Goal: Participate in discussion: Engage in conversation with other users on a specific topic

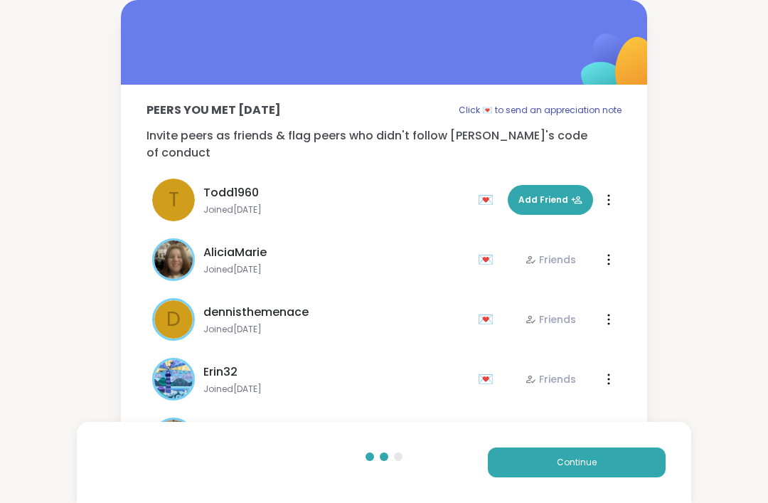
click at [609, 461] on button "Continue" at bounding box center [577, 462] width 178 height 30
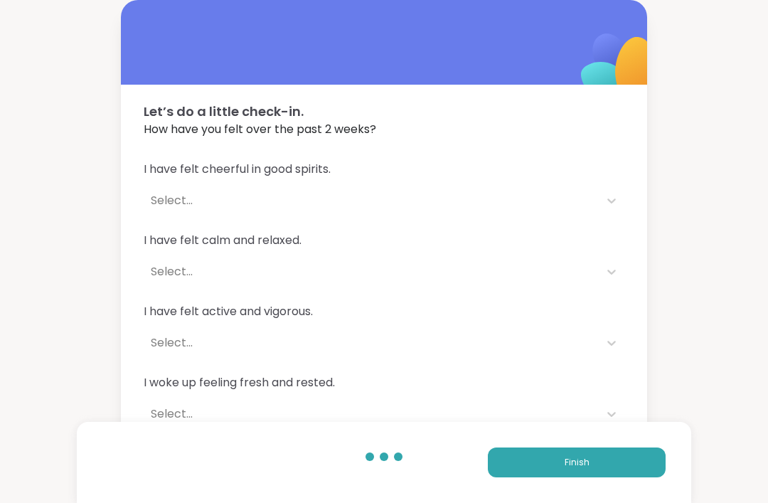
click at [627, 489] on div "Finish" at bounding box center [384, 462] width 614 height 81
click at [624, 460] on button "Finish" at bounding box center [577, 462] width 178 height 30
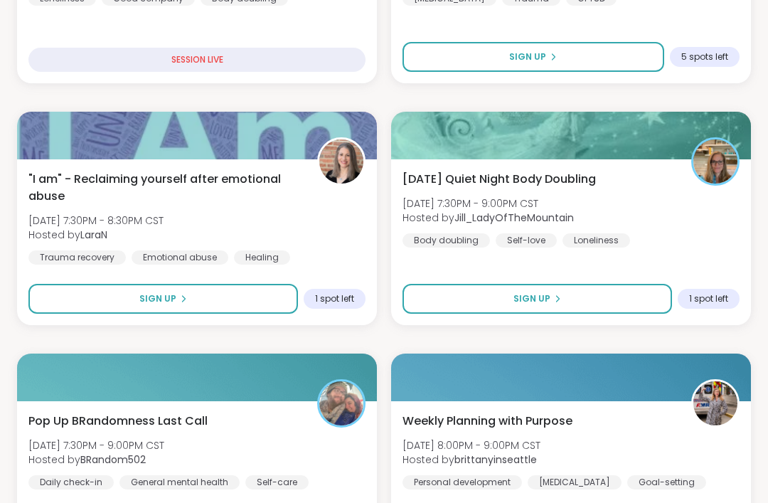
scroll to position [641, 0]
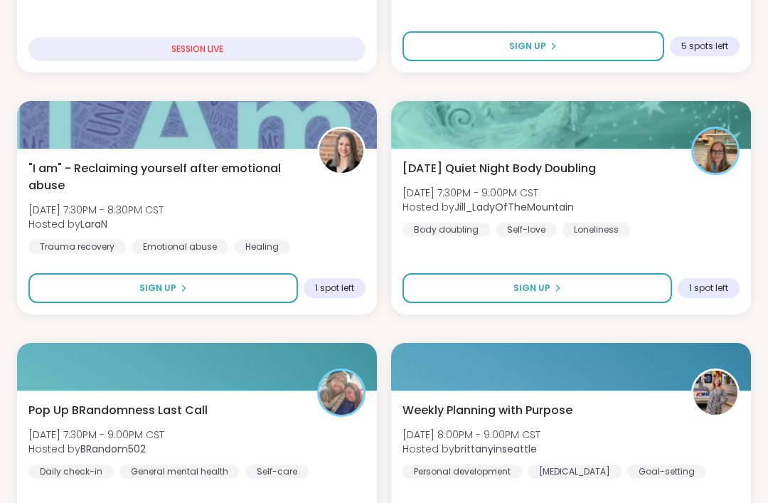
click at [721, 250] on div "[DATE] Quiet Night Body Doubling [DATE] 7:30PM - 9:00PM CST Hosted by [PERSON_N…" at bounding box center [571, 232] width 360 height 166
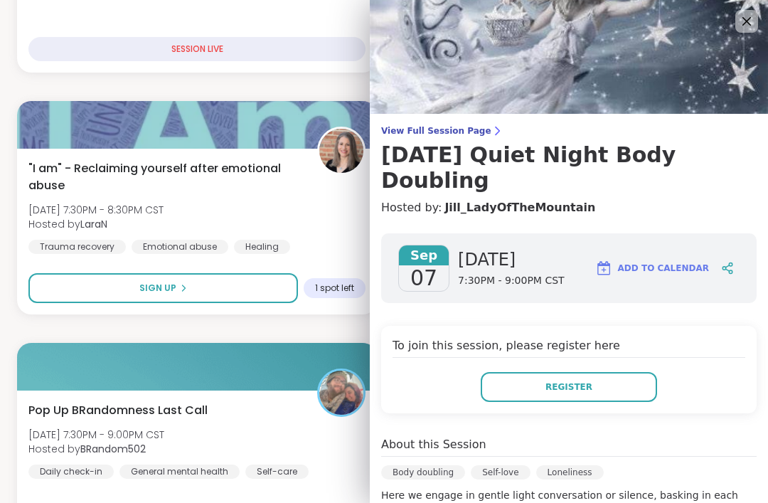
scroll to position [0, 0]
click at [749, 36] on img at bounding box center [569, 57] width 398 height 114
click at [748, 28] on icon at bounding box center [746, 21] width 17 height 17
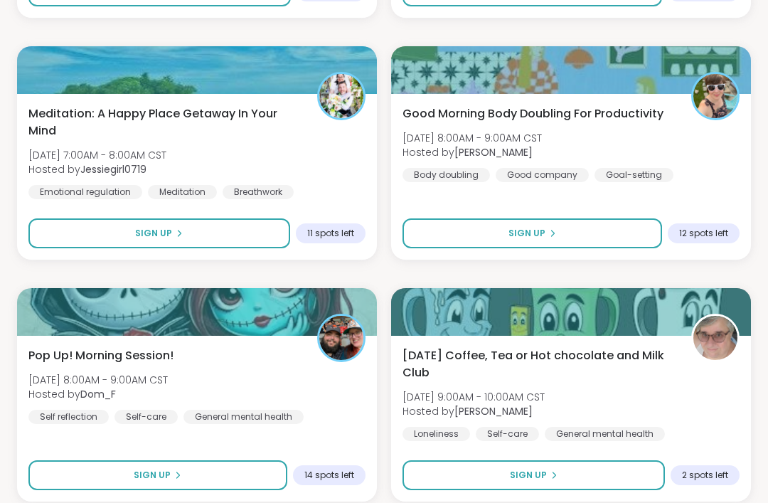
scroll to position [2411, 0]
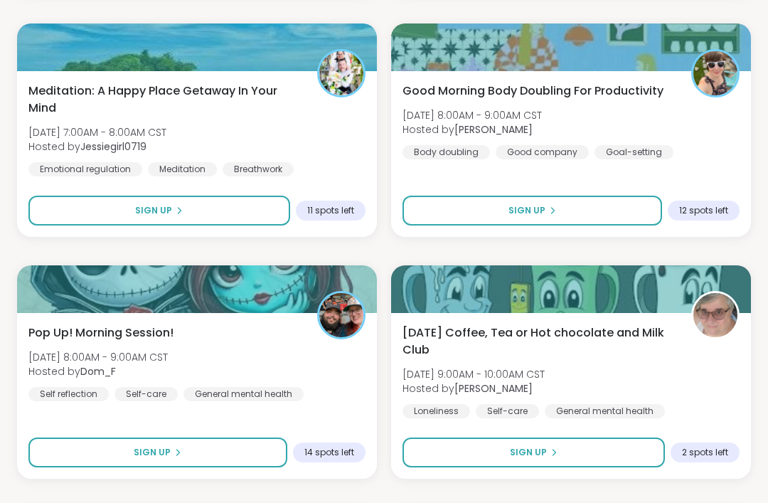
click at [242, 476] on div "Pop Up! Morning Session! [DATE] 8:00AM - 9:00AM CST Hosted by Dom_F Self reflec…" at bounding box center [197, 396] width 360 height 166
click at [250, 482] on div "[DATE] Sundown Hangout [DATE] 6:00PM - 7:30PM CST Hosted by AmberWolffWizard Go…" at bounding box center [384, 9] width 734 height 4323
click at [250, 464] on button "Sign Up" at bounding box center [157, 452] width 259 height 30
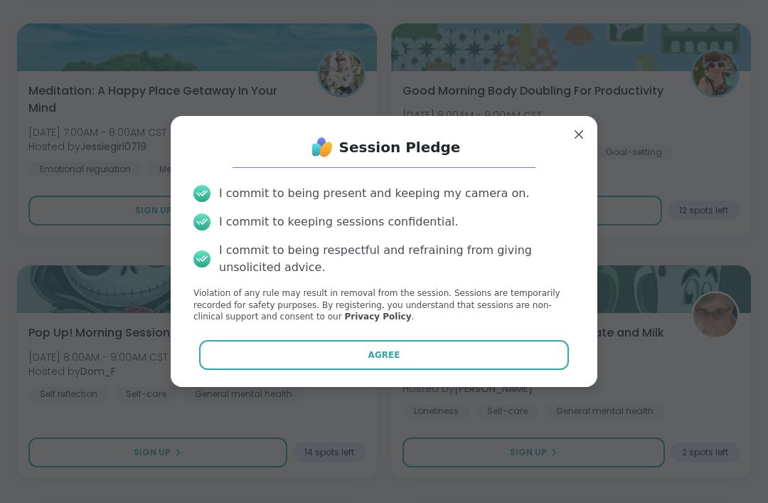
click at [554, 370] on button "Agree" at bounding box center [384, 355] width 370 height 30
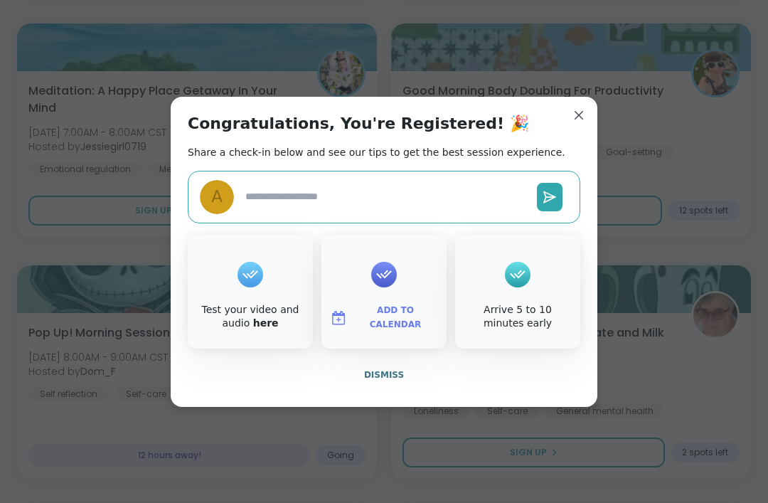
click at [468, 390] on button "Dismiss" at bounding box center [384, 375] width 393 height 30
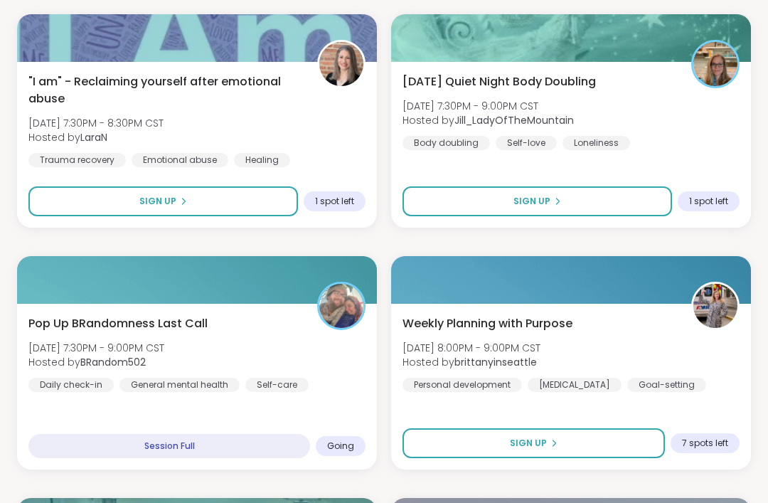
scroll to position [728, 0]
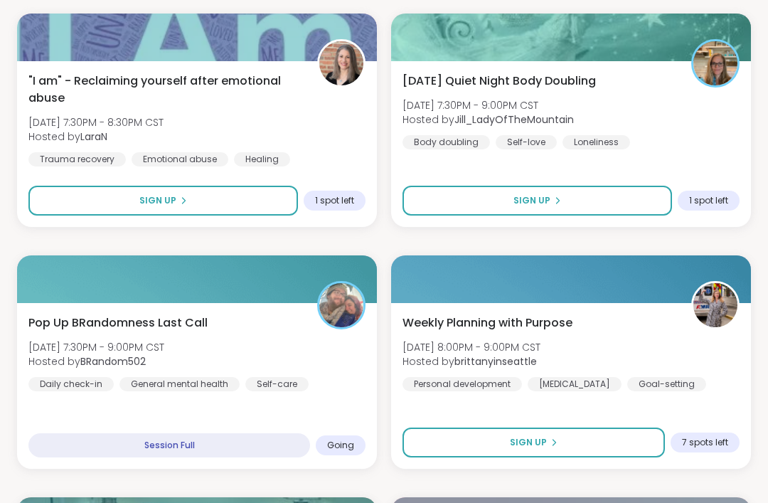
click at [263, 393] on div "Pop Up BRandomness Last Call [DATE] 7:30PM - 9:00PM CST Hosted by BRandom502 Da…" at bounding box center [197, 386] width 360 height 166
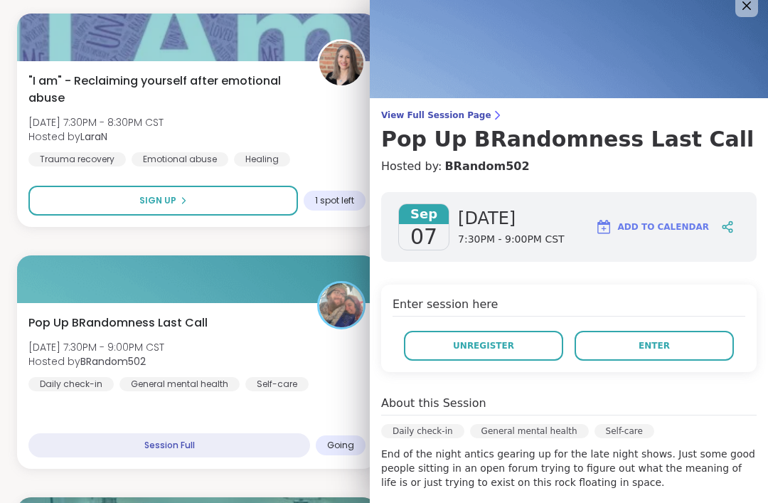
scroll to position [11, 0]
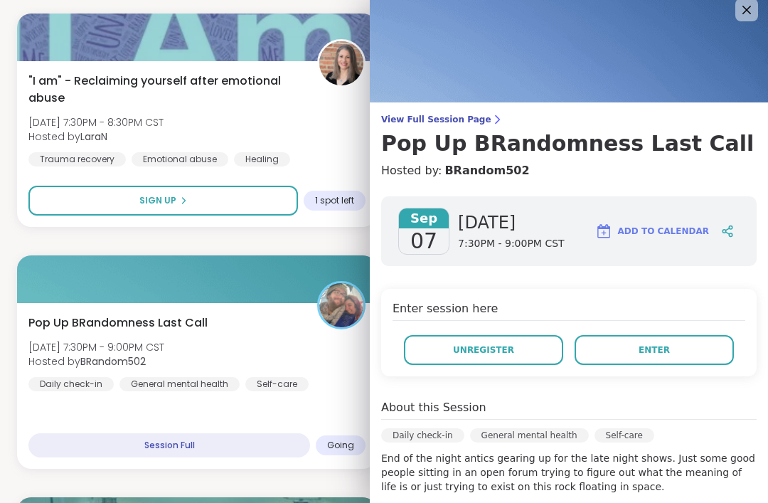
click at [464, 127] on link "View Full Session Page Pop Up BRandomness Last Call" at bounding box center [568, 135] width 375 height 43
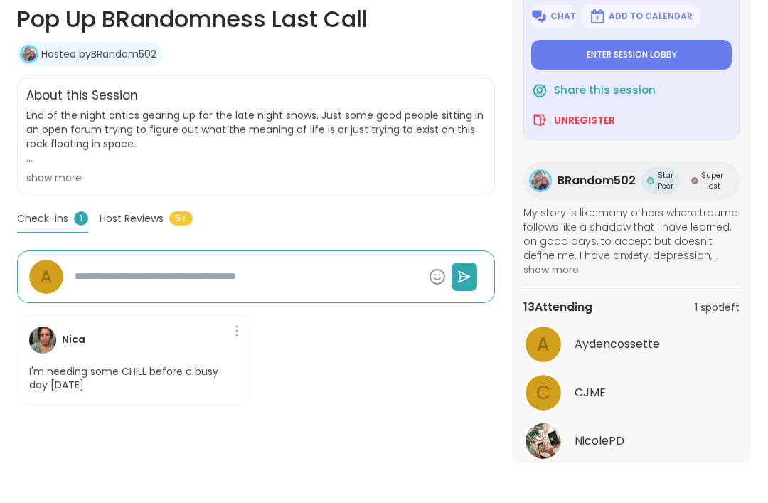
scroll to position [90, 0]
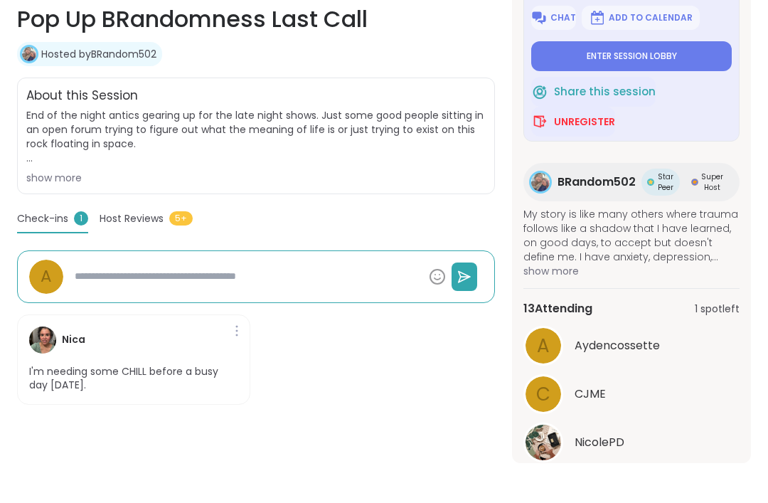
click at [666, 479] on div "See All" at bounding box center [631, 478] width 216 height 15
click at [644, 483] on button "See All" at bounding box center [632, 478] width 32 height 15
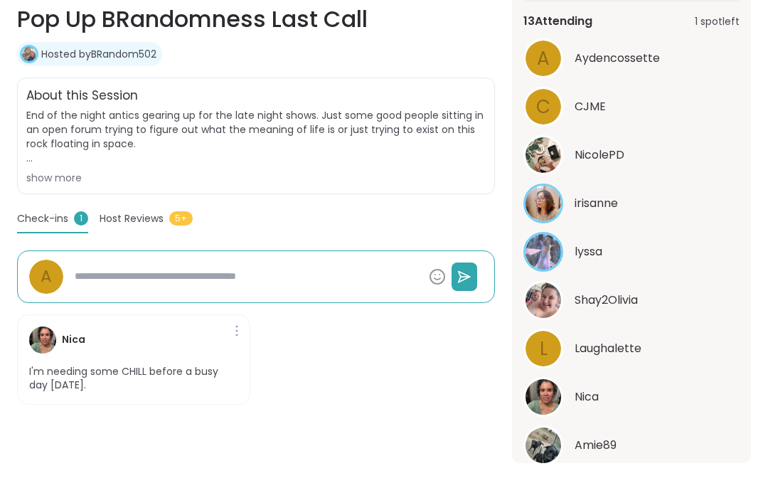
scroll to position [363, 0]
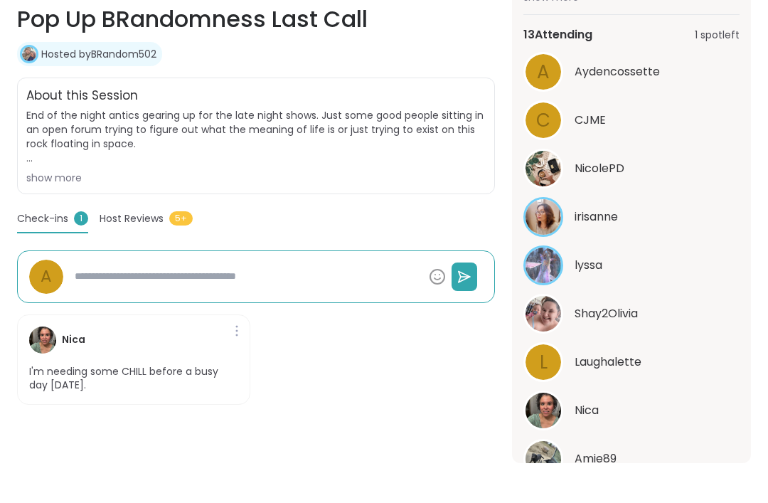
click at [689, 367] on div "Laughalette" at bounding box center [657, 361] width 165 height 17
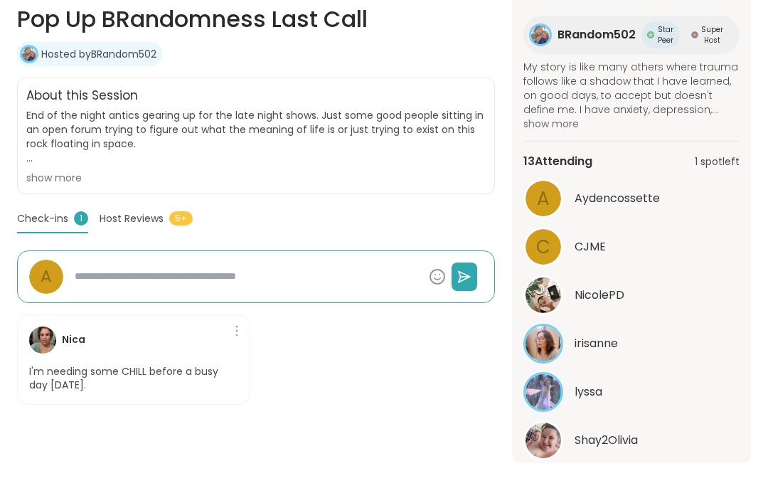
scroll to position [236, 0]
click at [676, 432] on div "Shay2Olivia" at bounding box center [657, 440] width 165 height 17
type textarea "*"
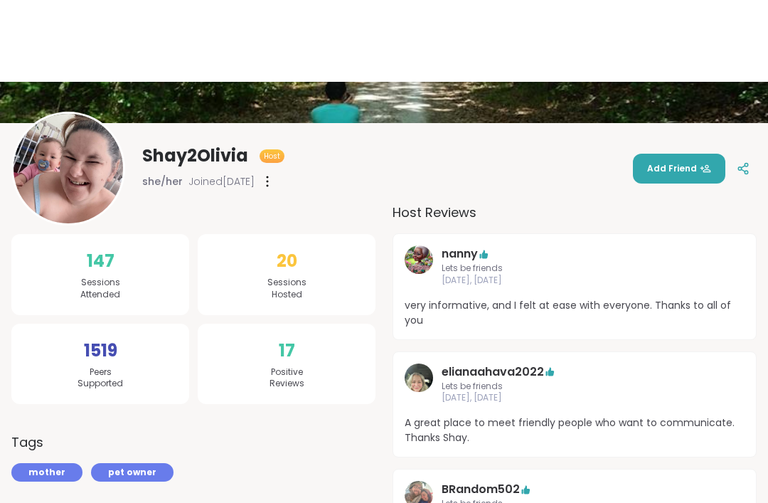
scroll to position [90, 0]
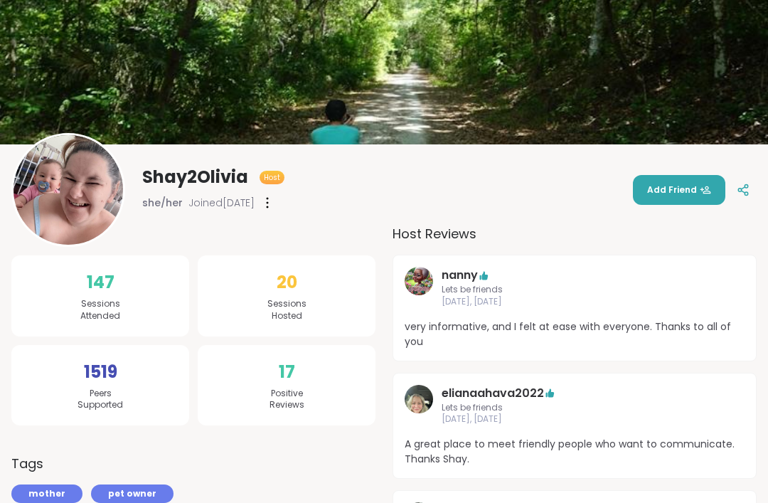
click at [702, 192] on icon at bounding box center [705, 189] width 11 height 11
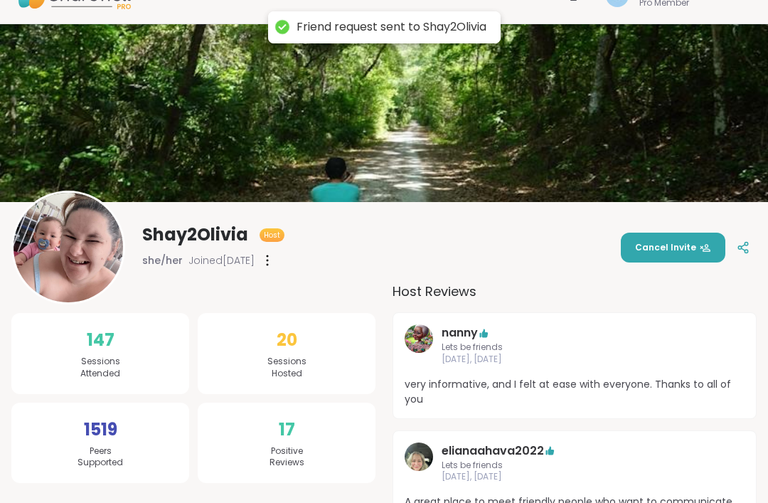
scroll to position [0, 0]
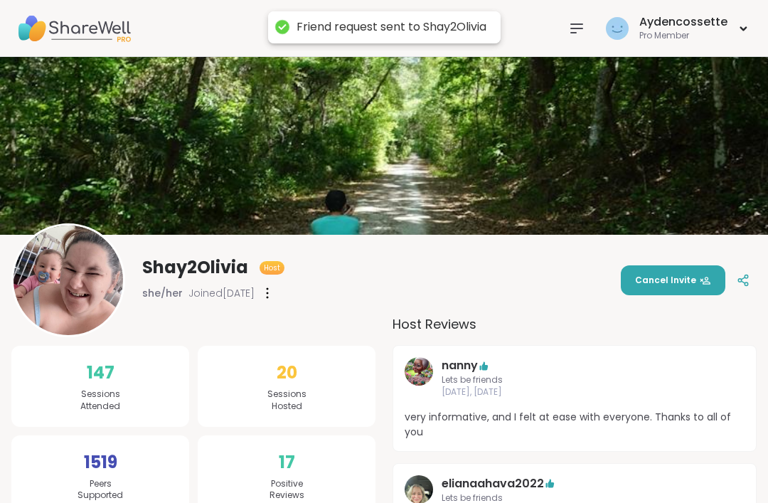
click at [575, 34] on icon at bounding box center [576, 28] width 17 height 17
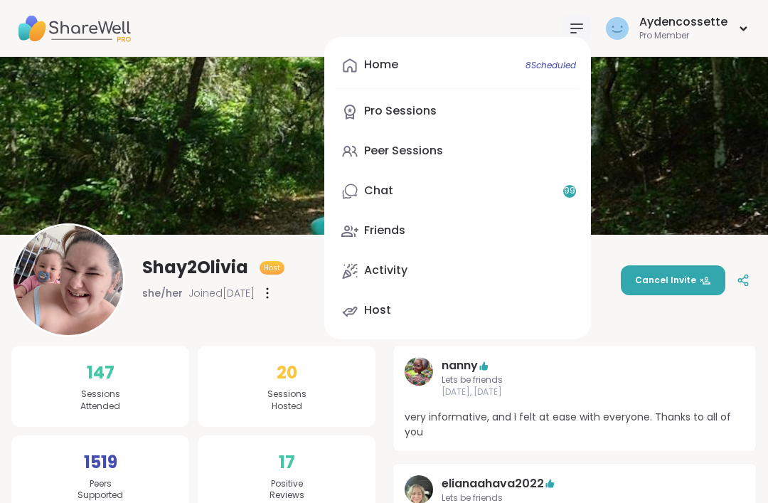
click at [571, 179] on link "Chat 99" at bounding box center [458, 191] width 244 height 34
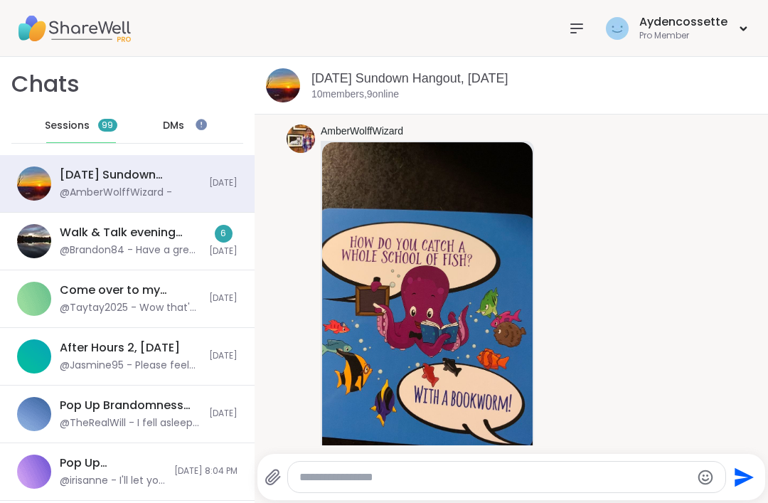
click at [191, 250] on div "@Brandon84 - Have a great nite Sunny if I don't see you back in church" at bounding box center [130, 250] width 141 height 14
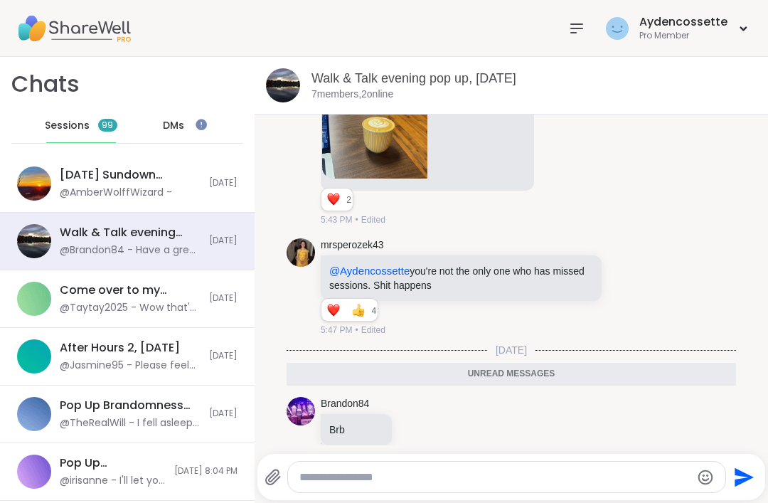
scroll to position [311, 0]
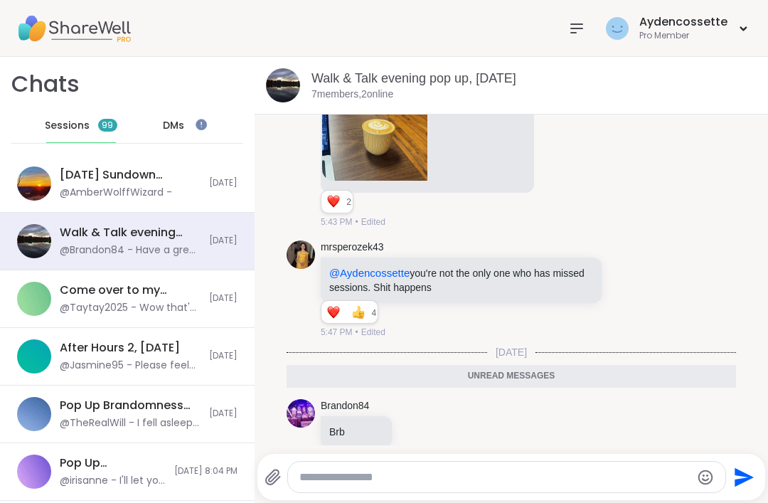
click at [359, 316] on div "Reactions: like" at bounding box center [358, 312] width 13 height 13
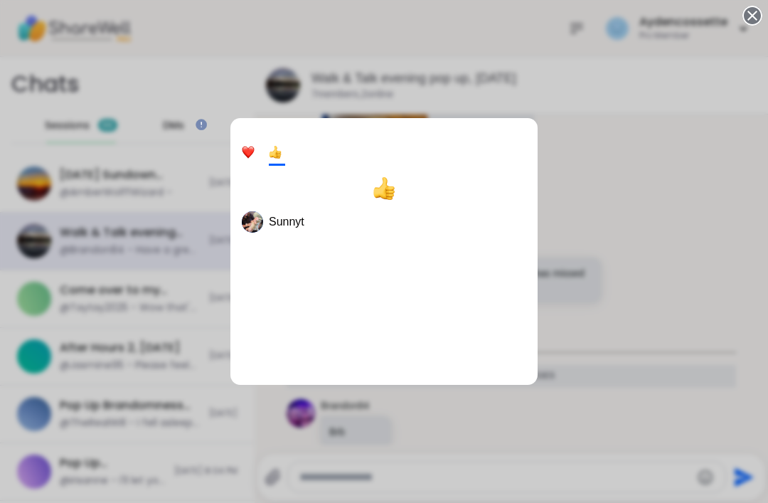
click at [256, 159] on div "3" at bounding box center [250, 153] width 16 height 25
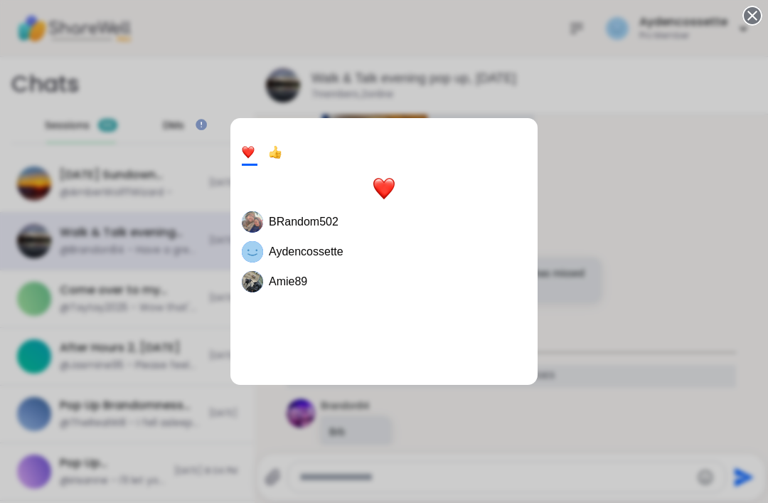
click at [572, 127] on div "3 1 BRandom502 Aydencossette Amie89" at bounding box center [384, 251] width 768 height 503
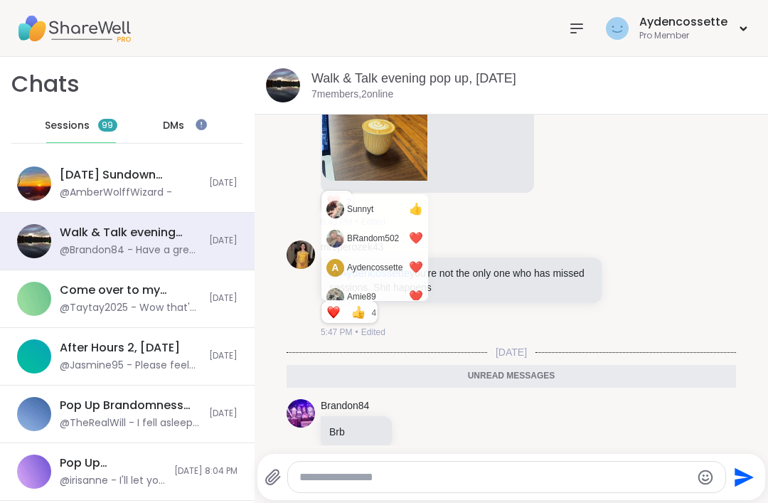
scroll to position [0, 0]
click at [536, 339] on div "mrsperozek43 @Aydencossette you're not the only one who has missed sessions. Sh…" at bounding box center [511, 290] width 449 height 110
click at [620, 250] on div "mrsperozek43 @Aydencossette you're not the only one who has missed sessions. Sh…" at bounding box center [485, 289] width 329 height 99
click at [365, 311] on button "1" at bounding box center [358, 311] width 15 height 11
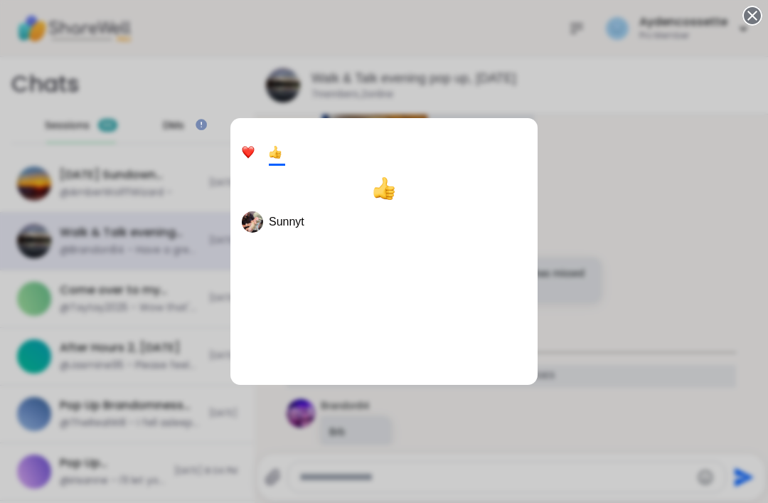
click at [525, 118] on div "3 1 Sunnyt" at bounding box center [383, 251] width 307 height 267
click at [565, 84] on div "3 1 Sunnyt" at bounding box center [384, 251] width 768 height 503
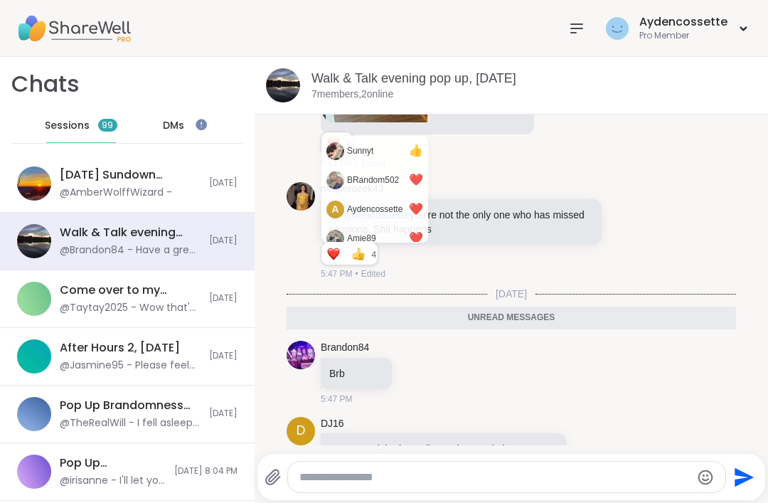
scroll to position [380, 0]
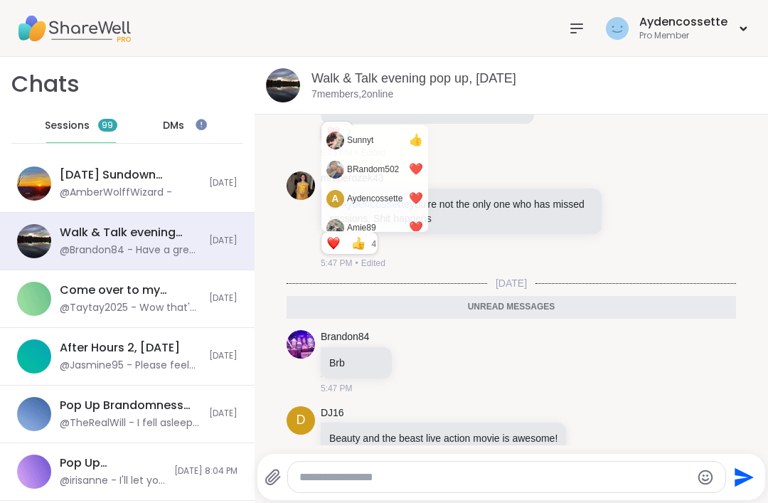
click at [356, 241] on div "Reactions: like" at bounding box center [358, 243] width 13 height 13
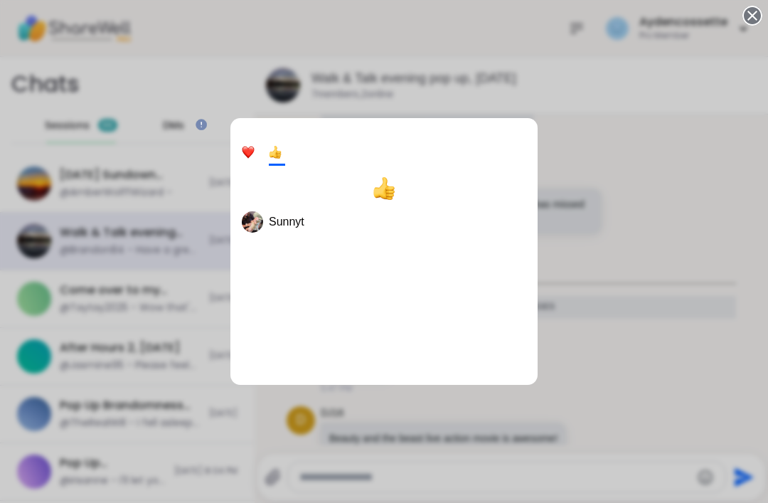
click at [521, 118] on div "3 1 Sunnyt" at bounding box center [383, 251] width 307 height 267
click at [496, 109] on div "3 1 Sunnyt" at bounding box center [384, 251] width 768 height 503
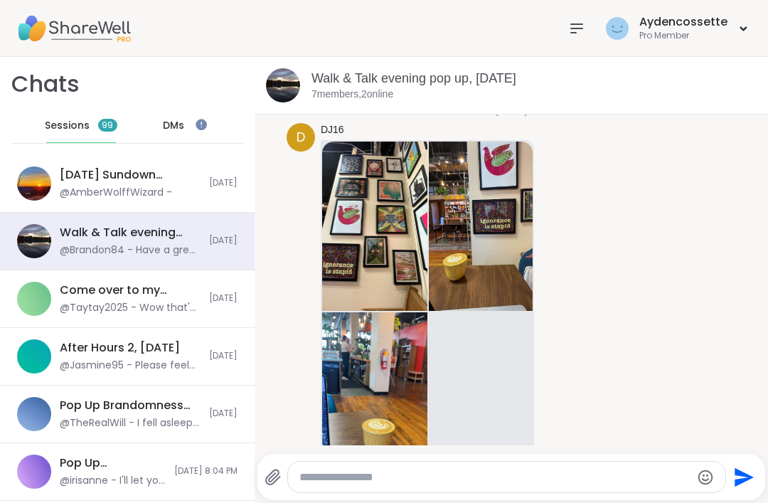
scroll to position [0, 0]
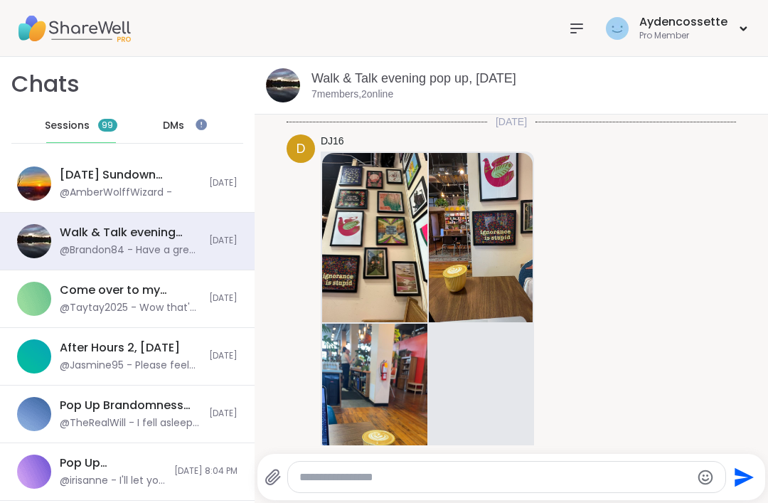
click at [184, 365] on div "@Jasmine95 - Please feel free to register! There's still some open spots" at bounding box center [130, 365] width 141 height 14
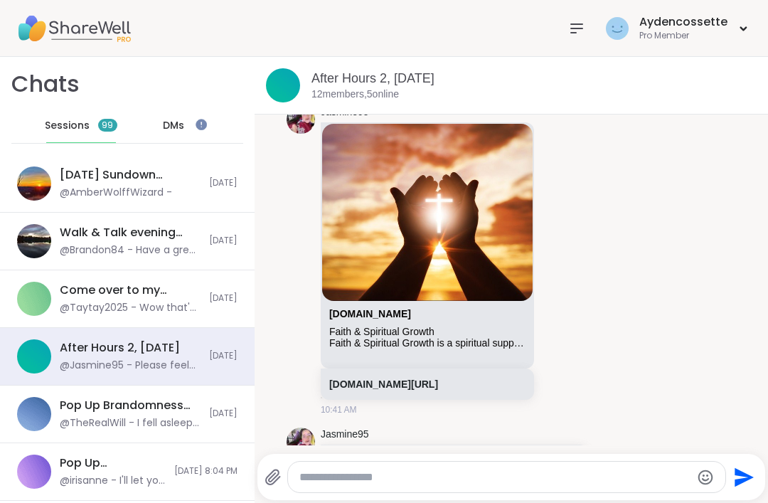
scroll to position [3543, 0]
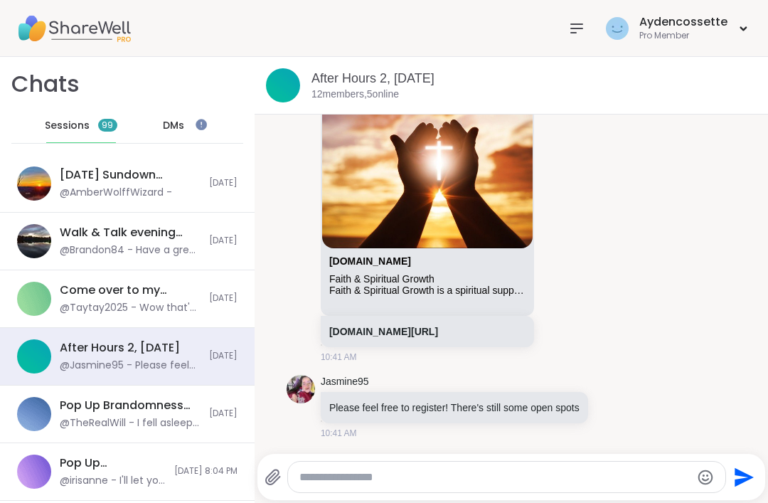
click at [585, 32] on icon at bounding box center [576, 28] width 17 height 17
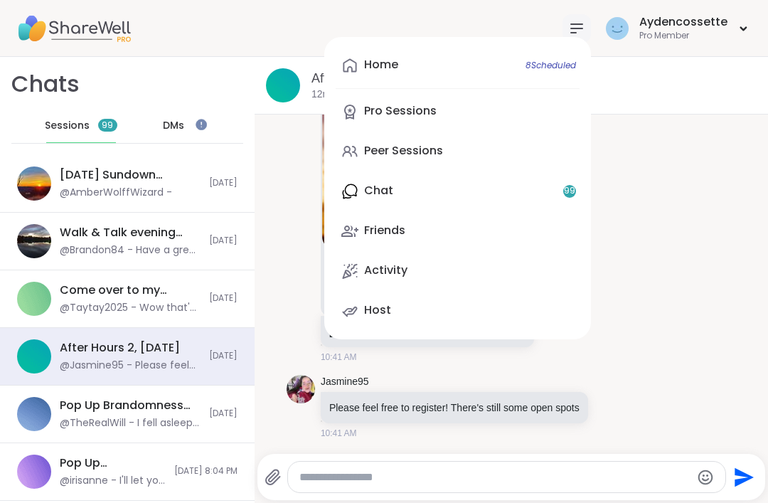
click at [537, 81] on link "Home 8 Scheduled" at bounding box center [458, 65] width 244 height 34
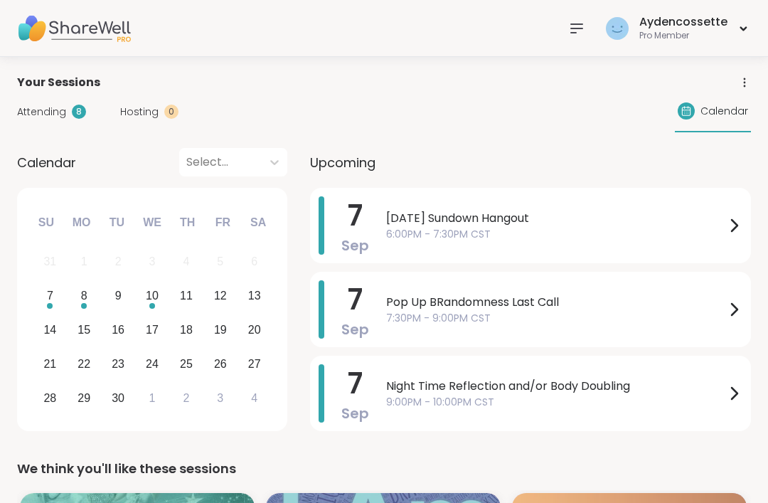
click at [632, 317] on span "7:30PM - 9:00PM CST" at bounding box center [555, 318] width 339 height 15
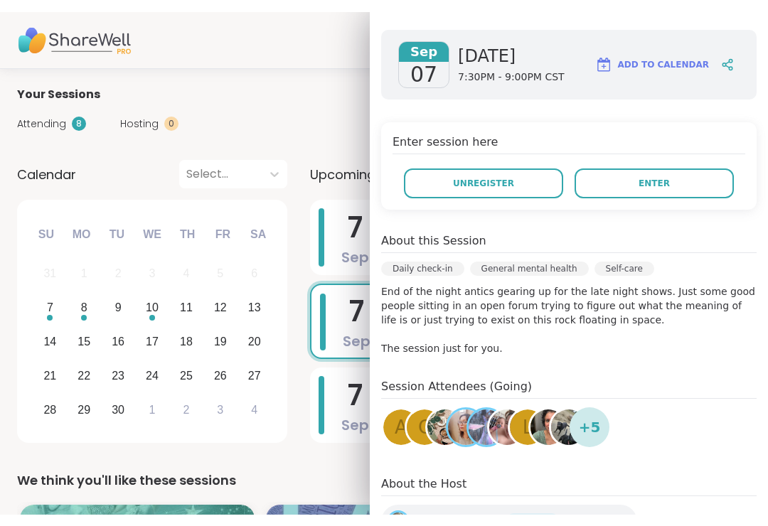
scroll to position [120, 0]
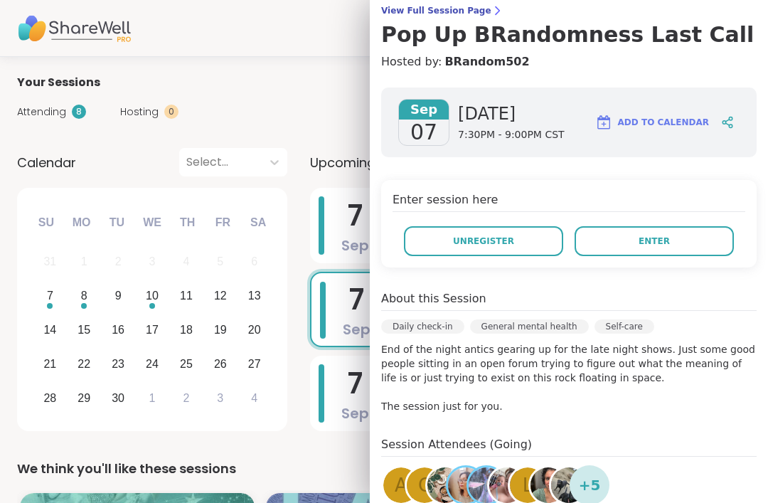
click at [698, 255] on button "Enter" at bounding box center [654, 241] width 159 height 30
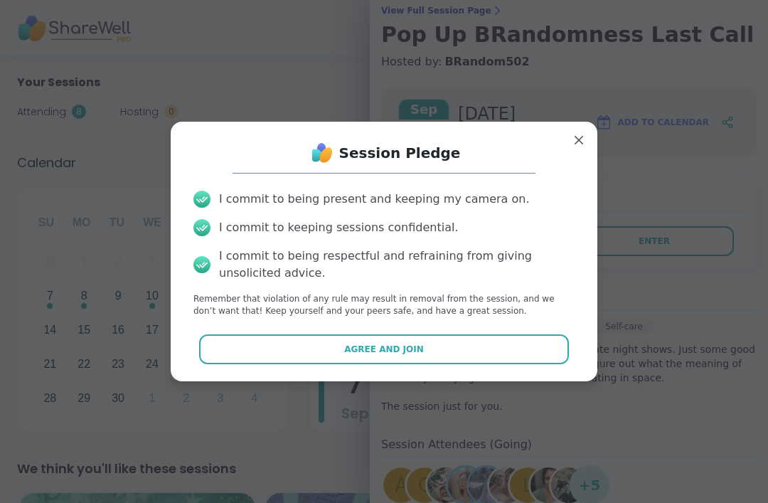
click at [559, 361] on button "Agree and Join" at bounding box center [384, 349] width 370 height 30
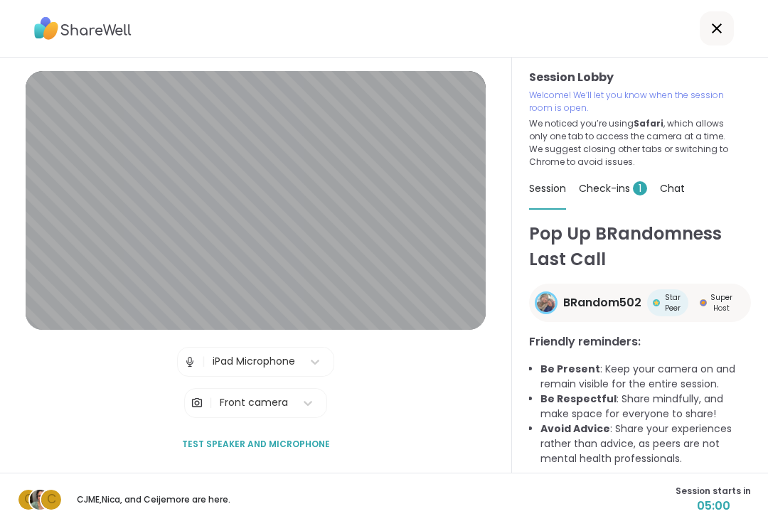
click at [622, 196] on div "Check-ins 1" at bounding box center [613, 189] width 68 height 40
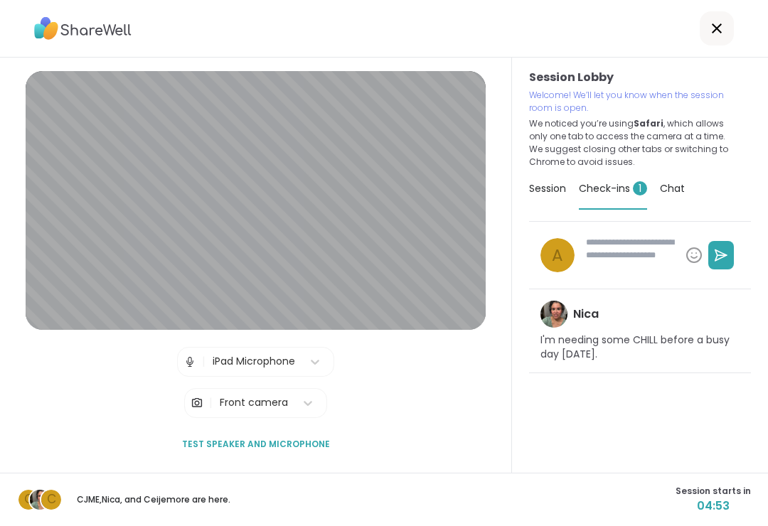
type textarea "*"
click at [566, 180] on div "Session" at bounding box center [547, 189] width 37 height 40
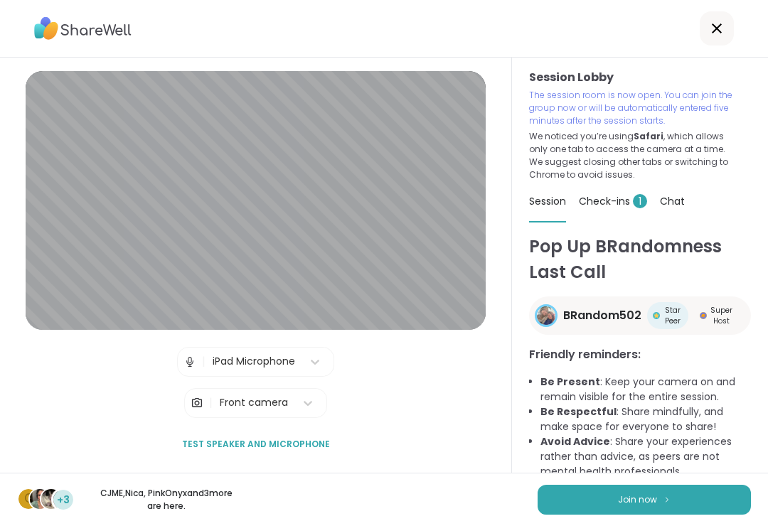
click at [656, 502] on div "C +3 CJME , Nica , PinkOnyx and 3 more are here. Join now" at bounding box center [384, 499] width 768 height 53
click at [663, 491] on button "Join now" at bounding box center [644, 500] width 213 height 30
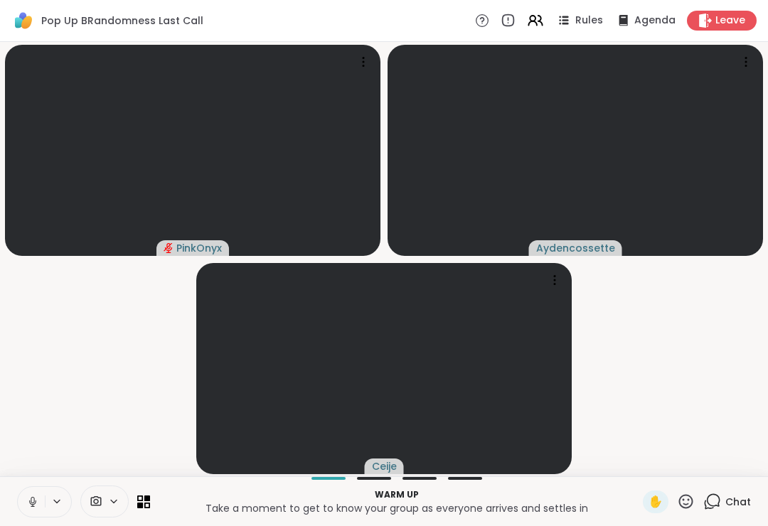
click at [32, 479] on div "Warm up Take a moment to get to know your group as everyone arrives and settles…" at bounding box center [384, 501] width 768 height 50
click at [28, 502] on button at bounding box center [31, 502] width 27 height 30
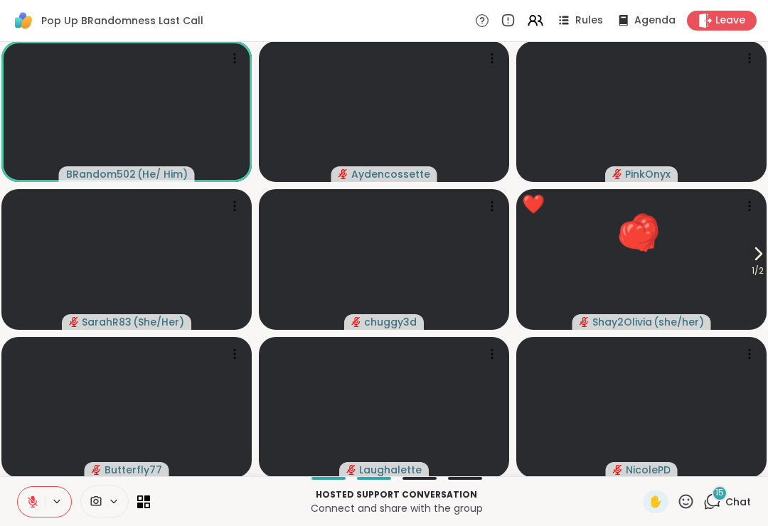
click at [740, 29] on div "Leave" at bounding box center [722, 21] width 70 height 20
click at [742, 30] on div "Leave" at bounding box center [722, 21] width 70 height 20
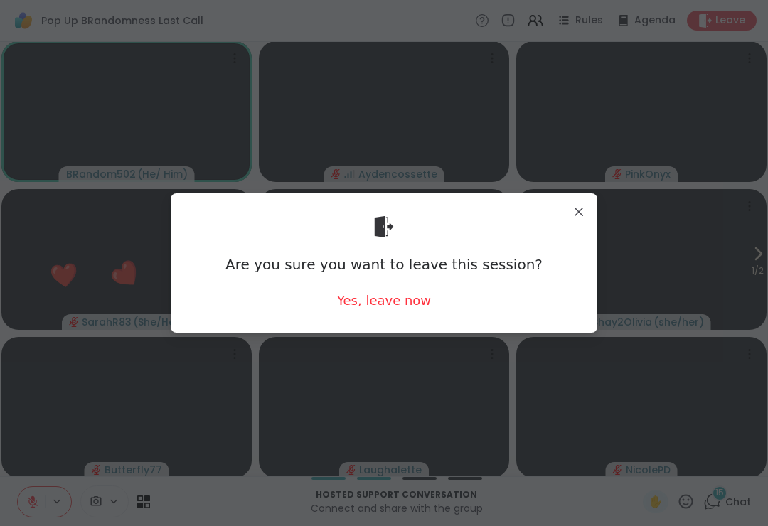
click at [412, 308] on div "Yes, leave now" at bounding box center [384, 301] width 94 height 18
